Goal: Check status: Check status

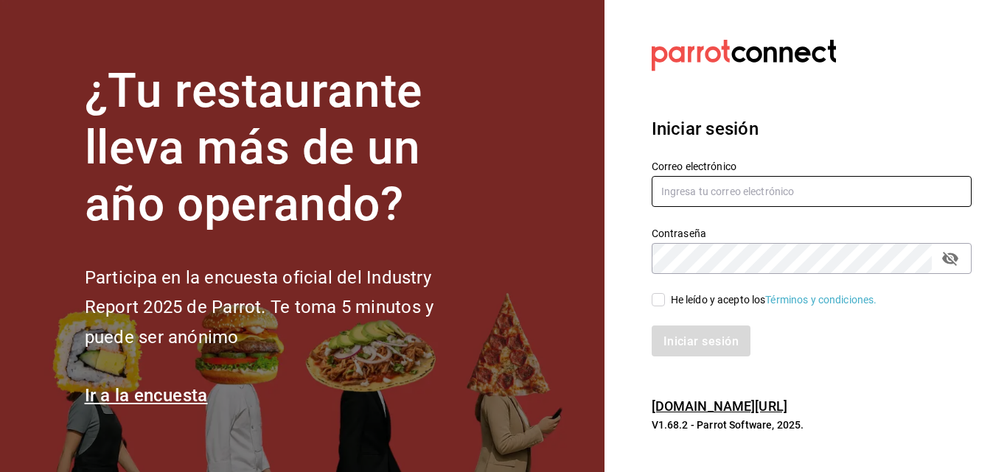
type input "[EMAIL_ADDRESS][PERSON_NAME][DOMAIN_NAME]"
click at [677, 300] on font "He leído y acepto los" at bounding box center [718, 300] width 95 height 12
click at [665, 300] on input "He leído y acepto los Términos y condiciones." at bounding box center [658, 299] width 13 height 13
checkbox input "true"
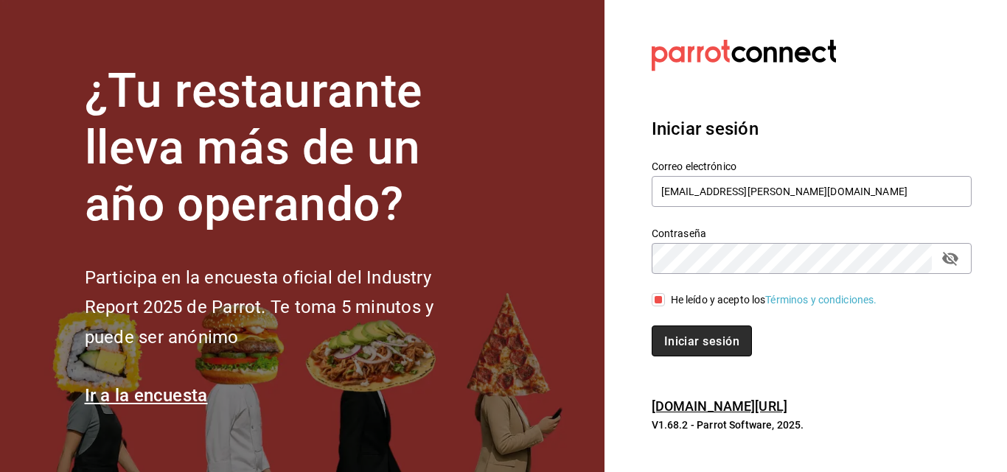
click at [674, 335] on font "Iniciar sesión" at bounding box center [701, 341] width 75 height 14
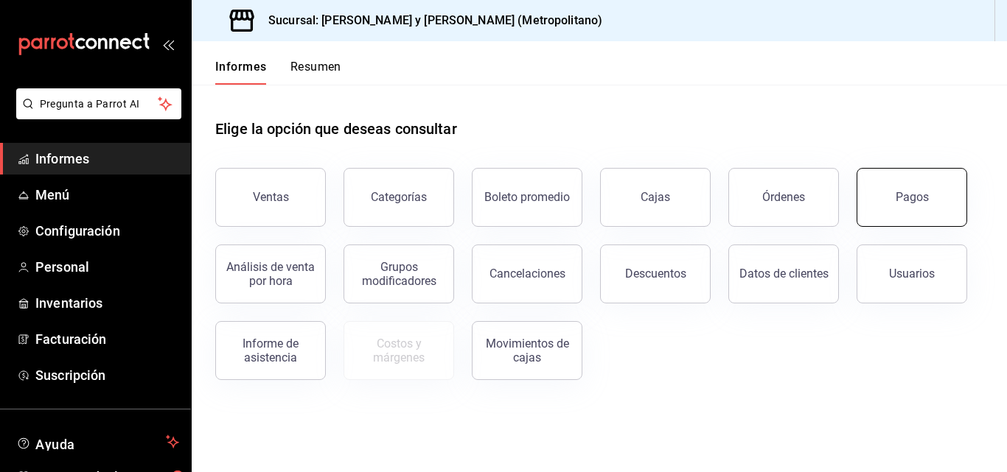
click at [921, 202] on font "Pagos" at bounding box center [912, 197] width 33 height 14
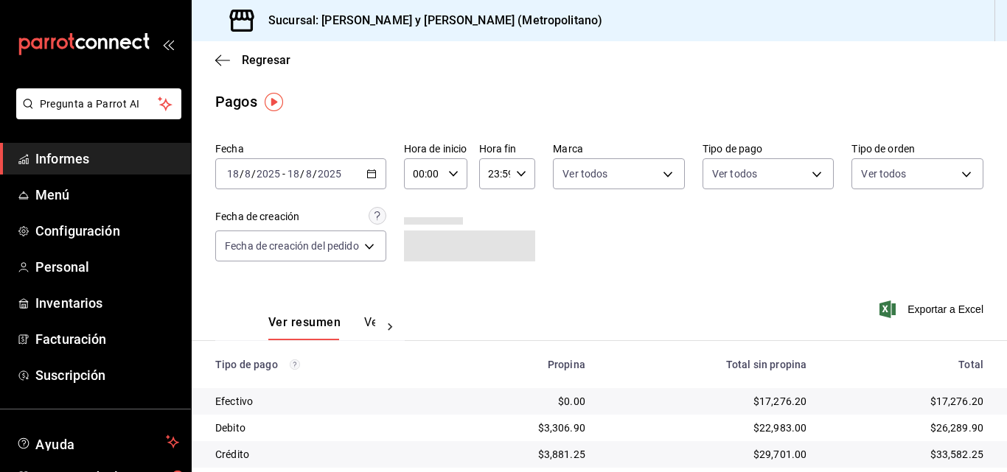
click at [377, 170] on icon "button" at bounding box center [371, 174] width 10 height 10
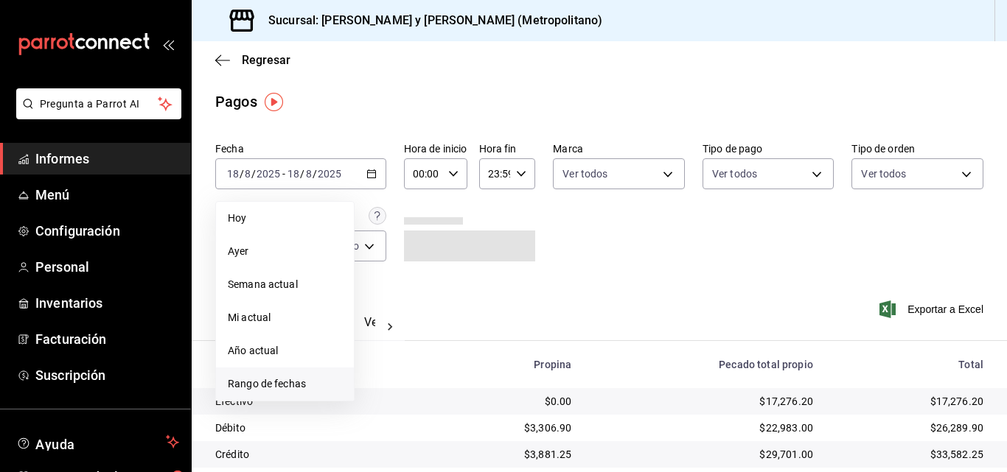
click at [309, 380] on span "Rango de fechas" at bounding box center [285, 384] width 114 height 15
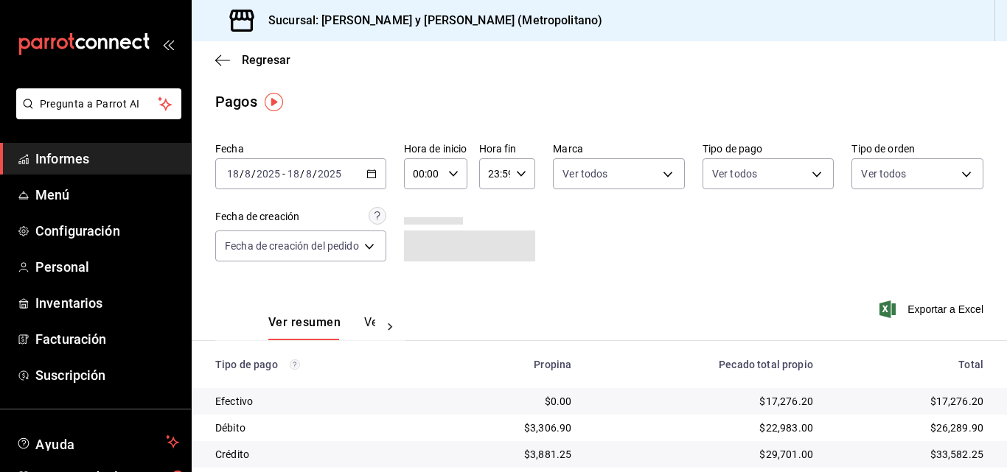
click at [464, 166] on div "00:00 Hora de inicio" at bounding box center [435, 173] width 63 height 31
click at [378, 171] on div at bounding box center [503, 236] width 1007 height 472
click at [374, 180] on div "2025-08-18 18 / 8 / 2025 - 2025-08-18 18 / 8 / 2025" at bounding box center [300, 173] width 171 height 31
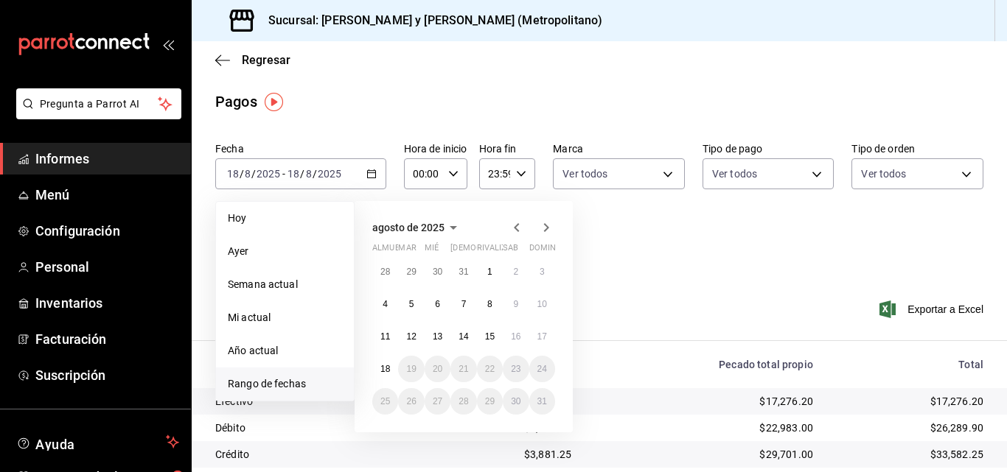
click at [322, 374] on li "Rango de fechas" at bounding box center [285, 384] width 138 height 33
click at [538, 337] on font "17" at bounding box center [542, 337] width 10 height 10
click at [388, 364] on font "18" at bounding box center [385, 369] width 10 height 10
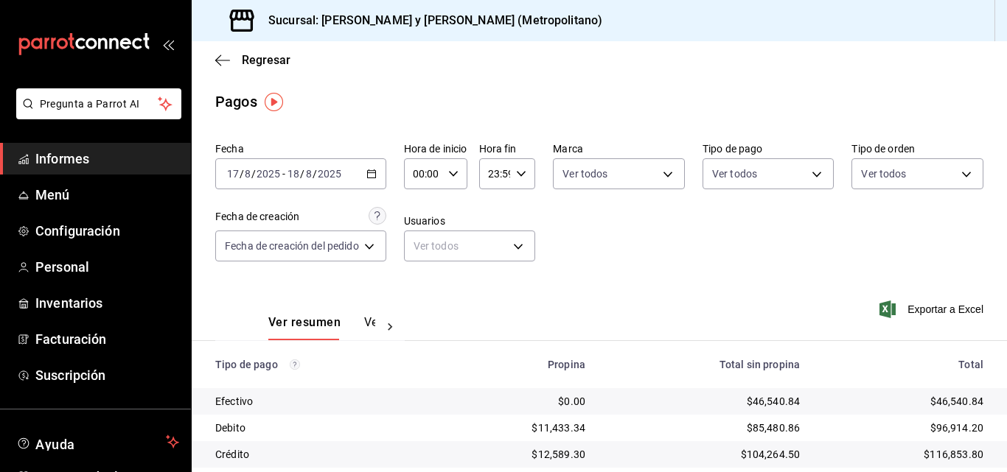
click at [459, 184] on div "00:00 Hora de inicio" at bounding box center [435, 173] width 63 height 31
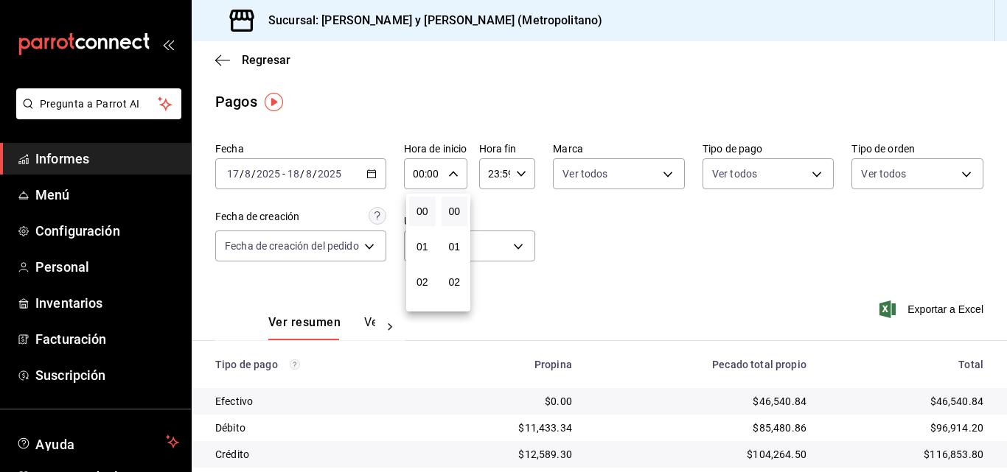
scroll to position [74, 0]
click at [425, 265] on button "04" at bounding box center [422, 279] width 27 height 29
type input "04:00"
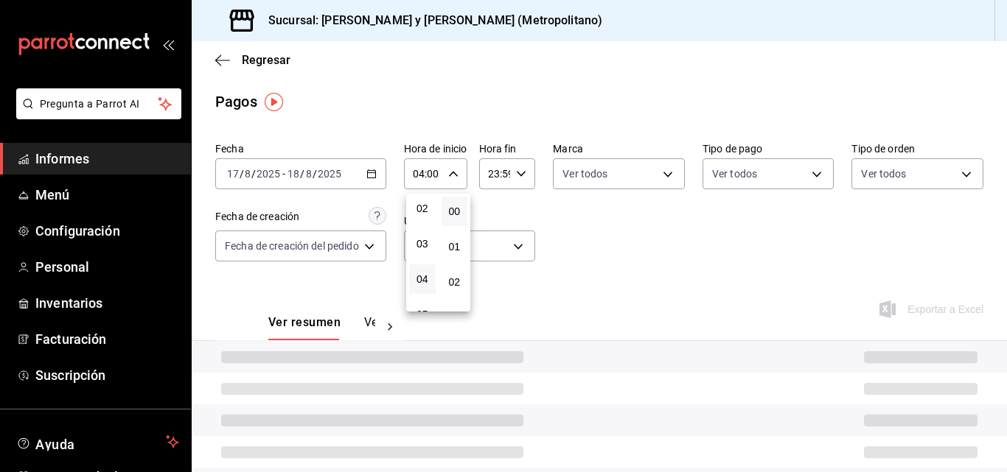
click at [428, 272] on button "04" at bounding box center [422, 279] width 27 height 29
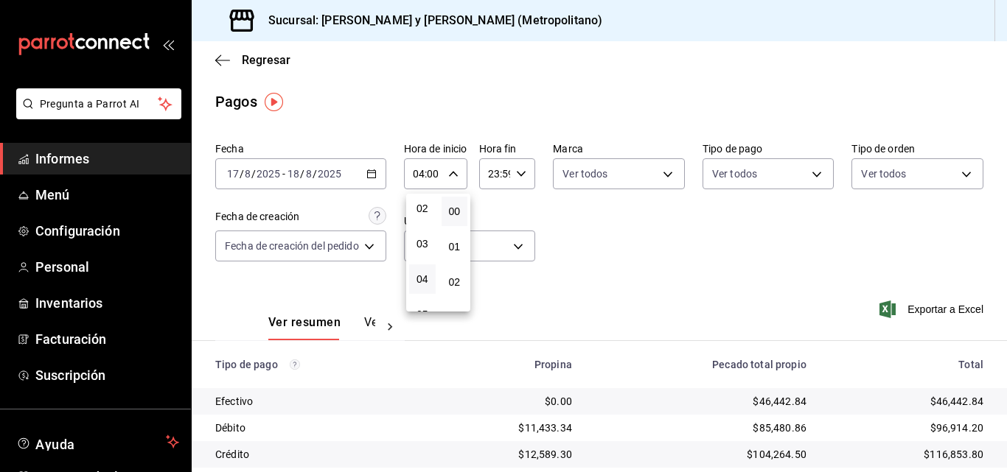
click at [526, 168] on div at bounding box center [503, 236] width 1007 height 472
click at [519, 172] on icon "button" at bounding box center [521, 174] width 10 height 10
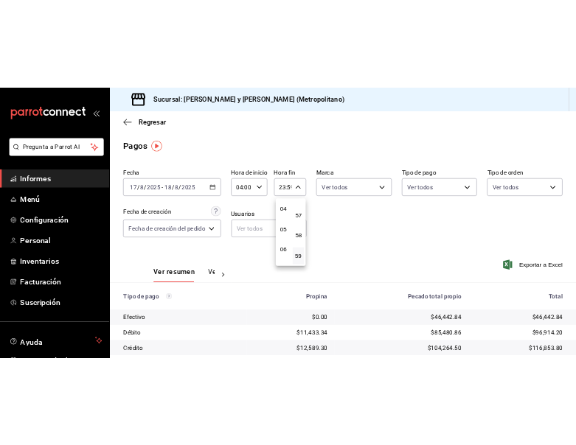
scroll to position [68, 0]
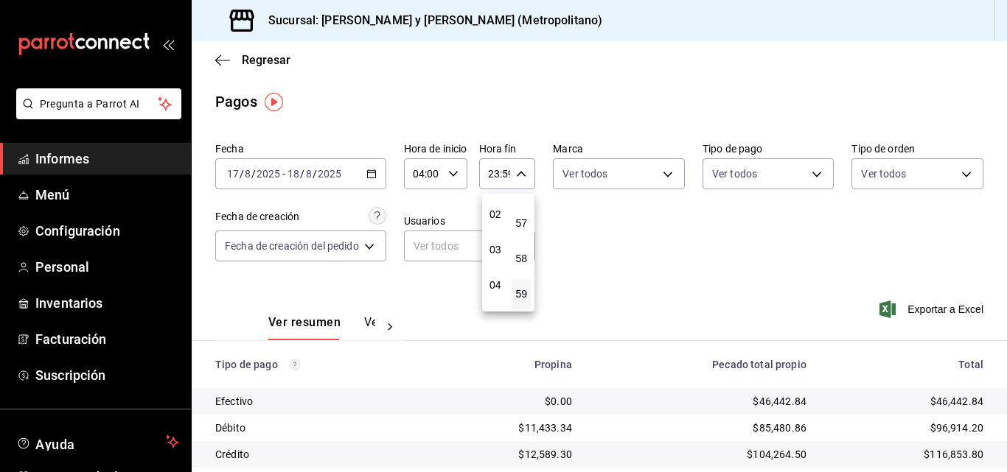
drag, startPoint x: 503, startPoint y: 257, endPoint x: 654, endPoint y: 232, distance: 153.1
click at [503, 256] on button "03" at bounding box center [495, 249] width 21 height 29
type input "03:59"
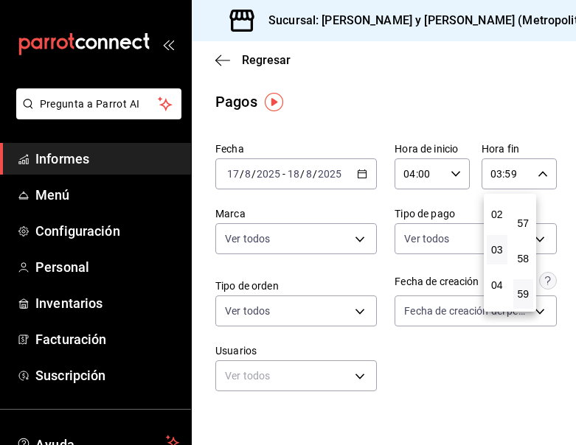
click at [416, 330] on div at bounding box center [288, 222] width 576 height 445
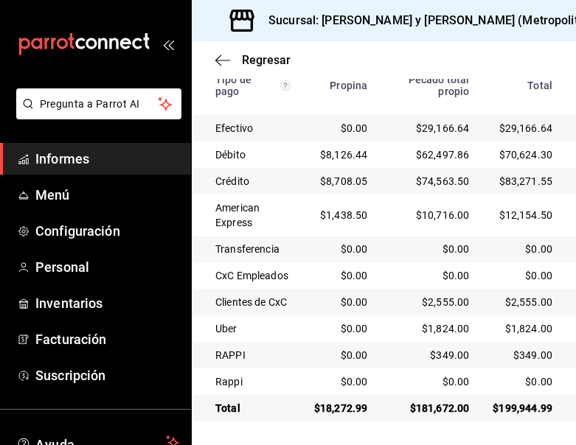
scroll to position [464, 0]
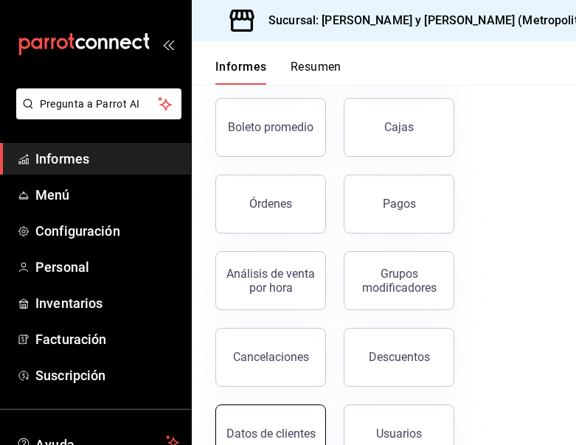
scroll to position [147, 0]
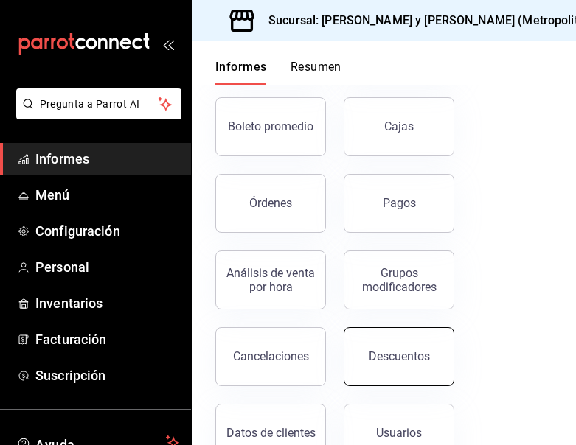
click at [436, 345] on button "Descuentos" at bounding box center [398, 356] width 111 height 59
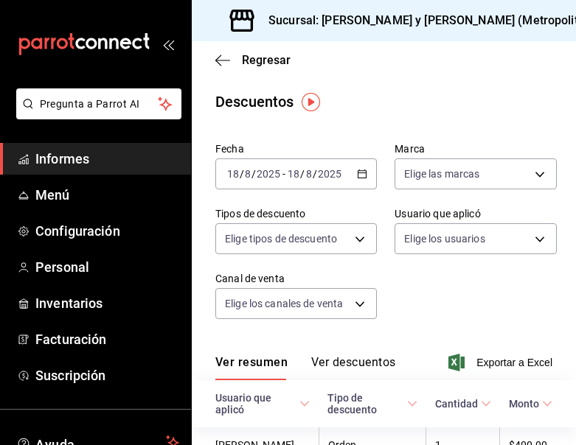
click at [357, 170] on icon "button" at bounding box center [362, 174] width 10 height 10
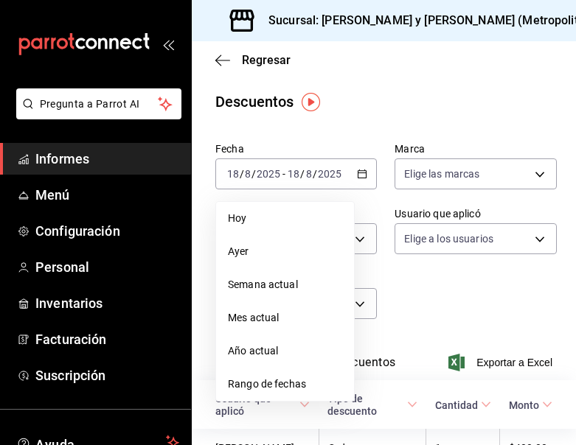
click at [307, 255] on span "Ayer" at bounding box center [285, 251] width 114 height 15
